Goal: Check status

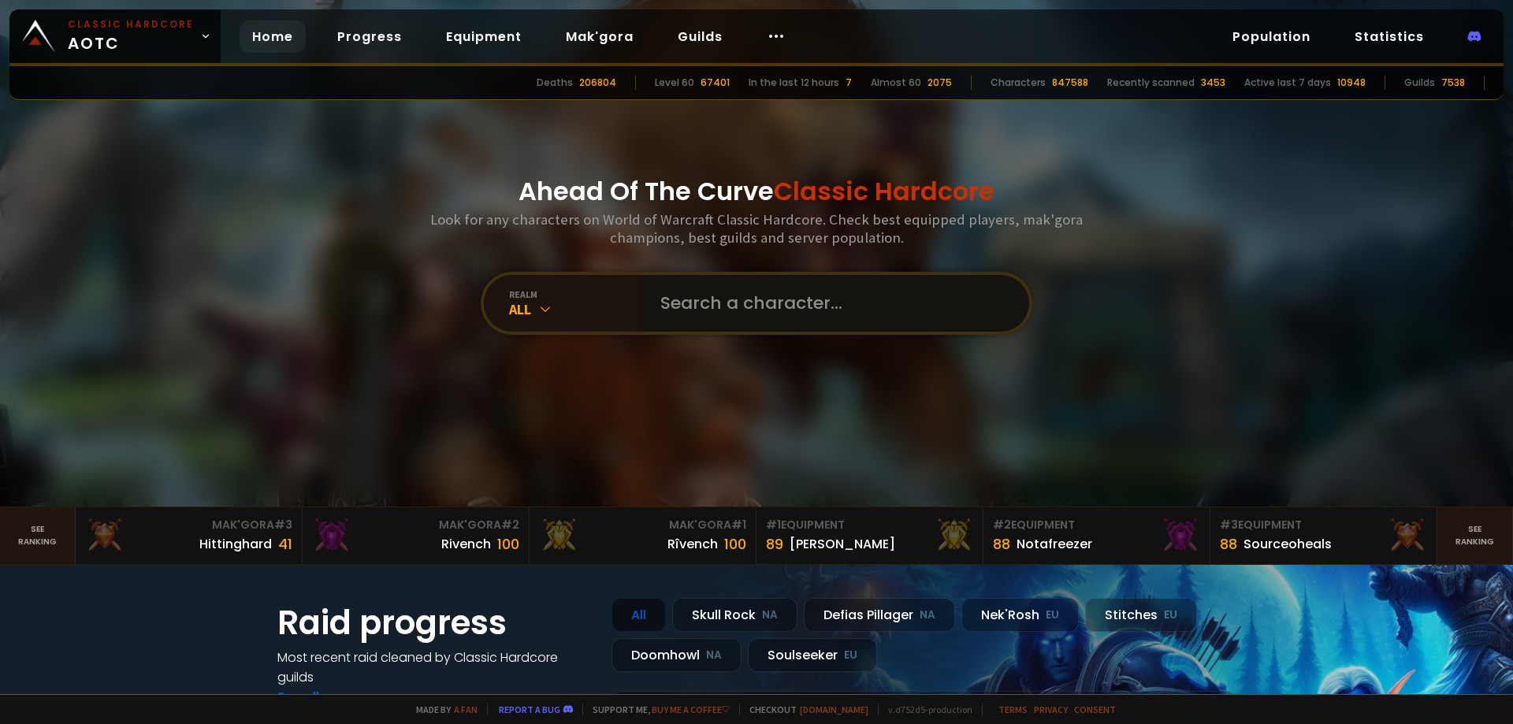
click at [738, 326] on input "text" at bounding box center [830, 303] width 359 height 57
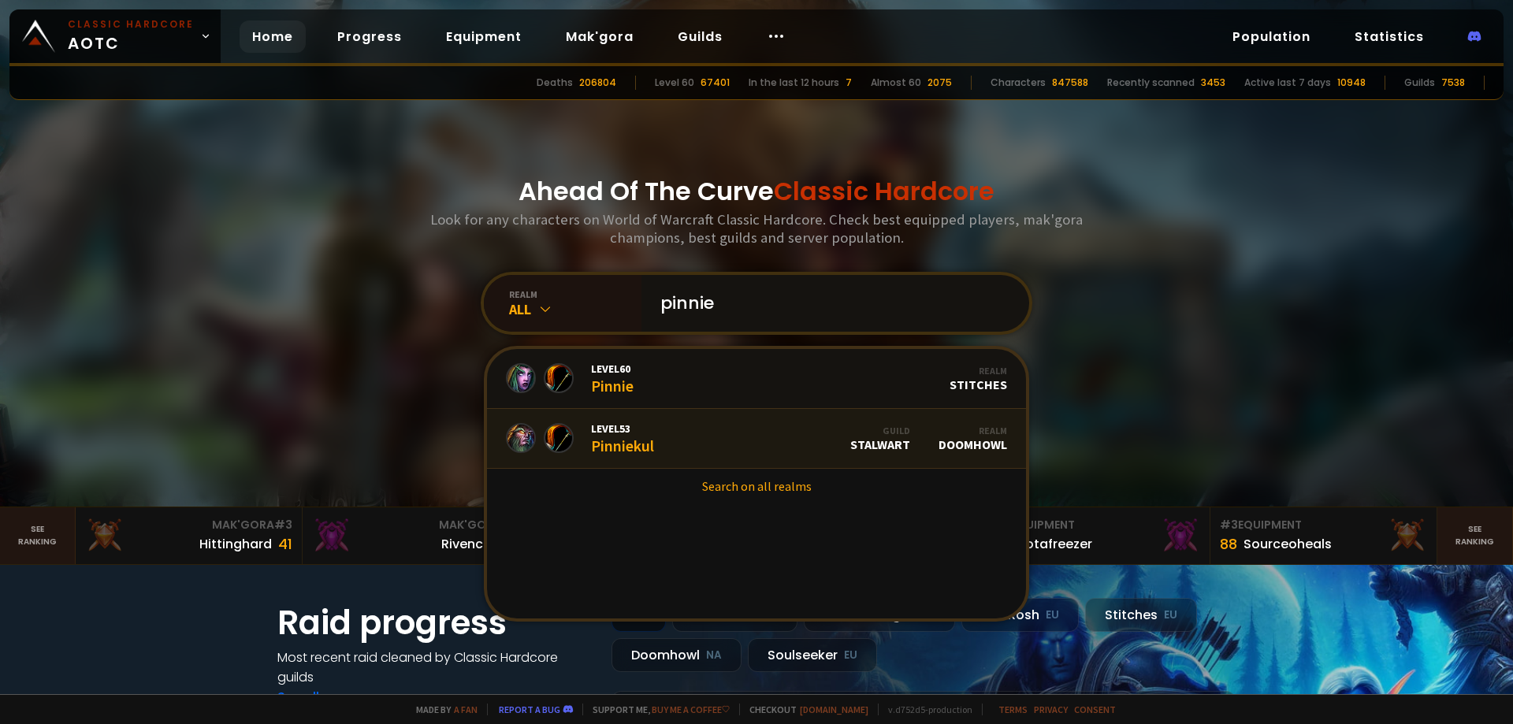
type input "pinnie"
click at [670, 445] on link "Level 53 Pinniekul Guild Stalwart Realm Doomhowl" at bounding box center [756, 439] width 539 height 60
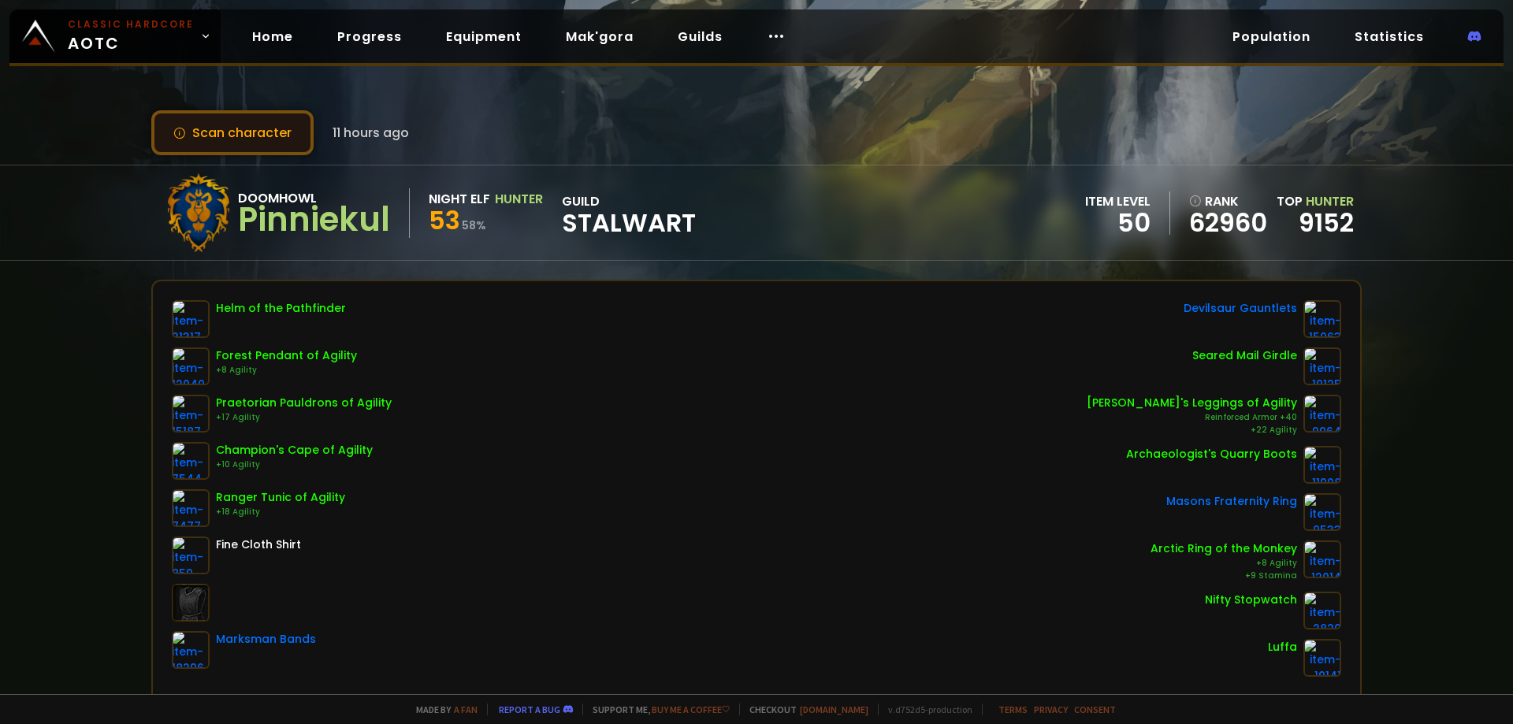
click at [251, 136] on button "Scan character" at bounding box center [232, 132] width 162 height 45
click at [234, 147] on button "Scan character" at bounding box center [232, 132] width 162 height 45
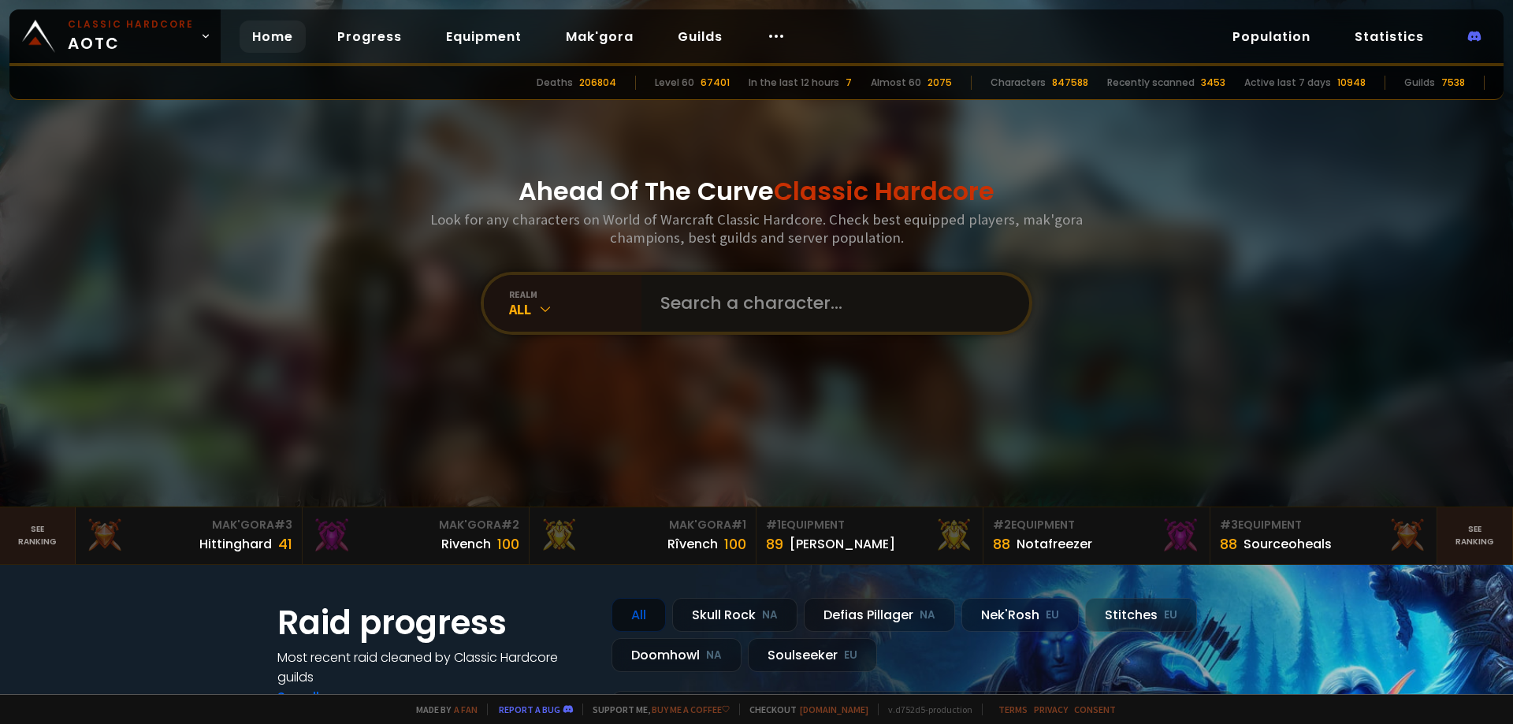
click at [816, 304] on input "text" at bounding box center [830, 303] width 359 height 57
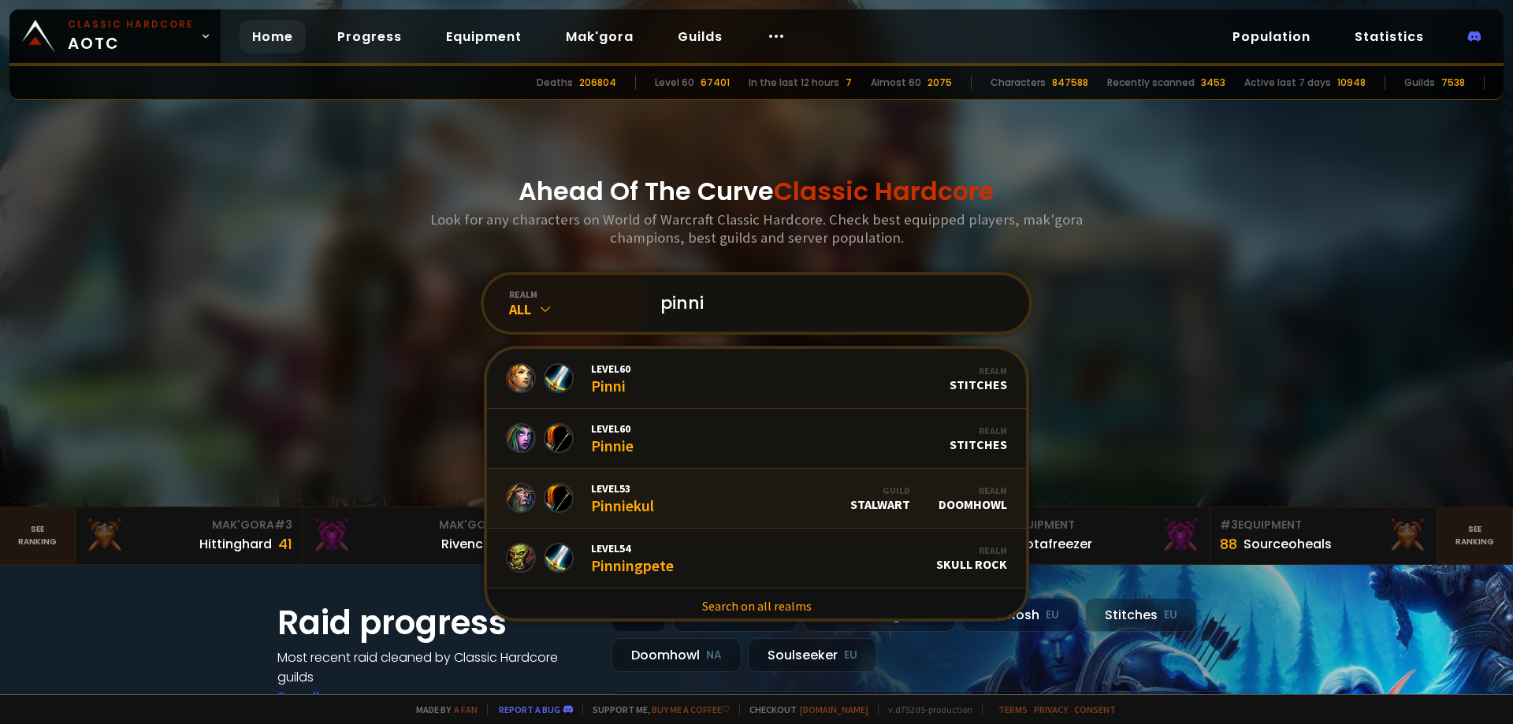
type input "pinni"
click at [654, 499] on link "Level 53 Pinniekul Guild Stalwart Realm Doomhowl" at bounding box center [756, 499] width 539 height 60
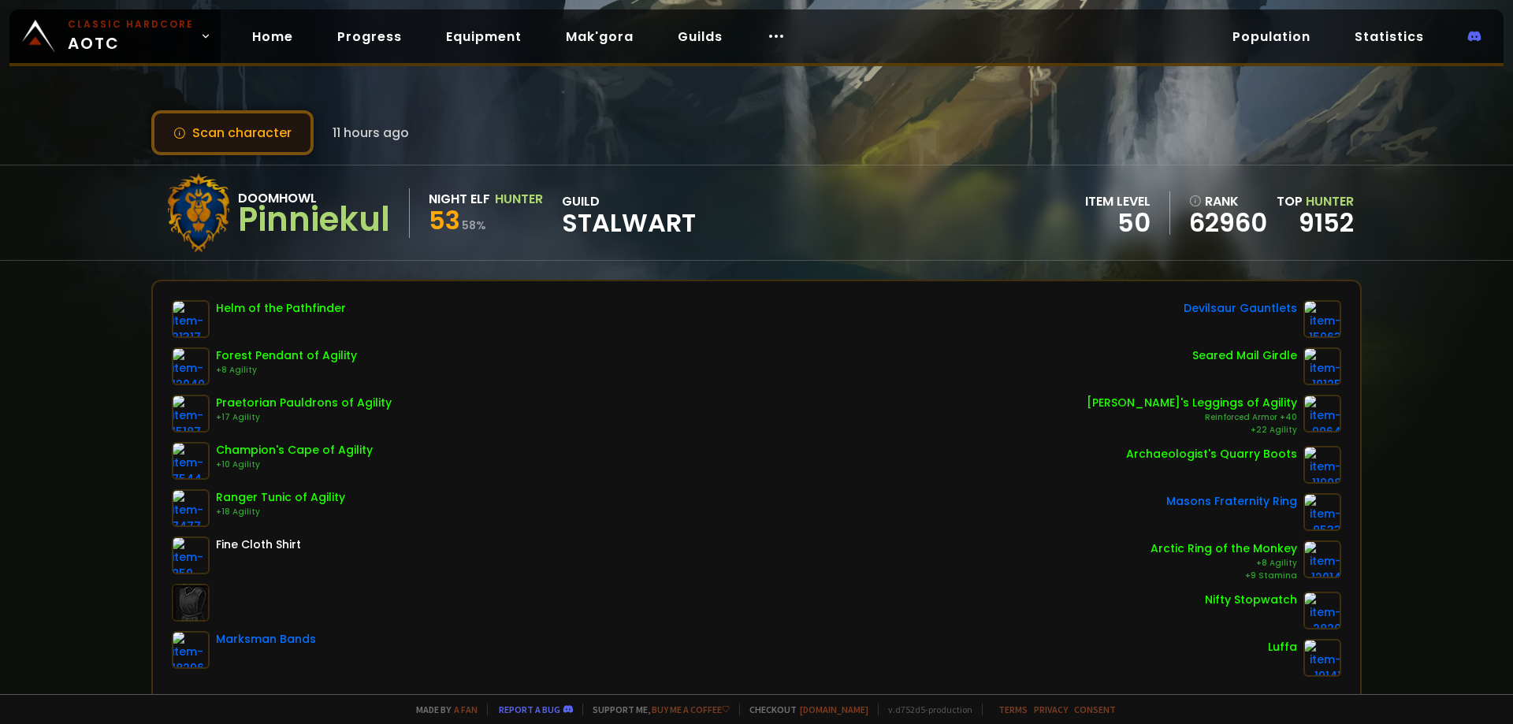
click at [228, 136] on button "Scan character" at bounding box center [232, 132] width 162 height 45
click at [207, 121] on button "Scan character" at bounding box center [232, 132] width 162 height 45
